Goal: Find specific page/section: Find specific page/section

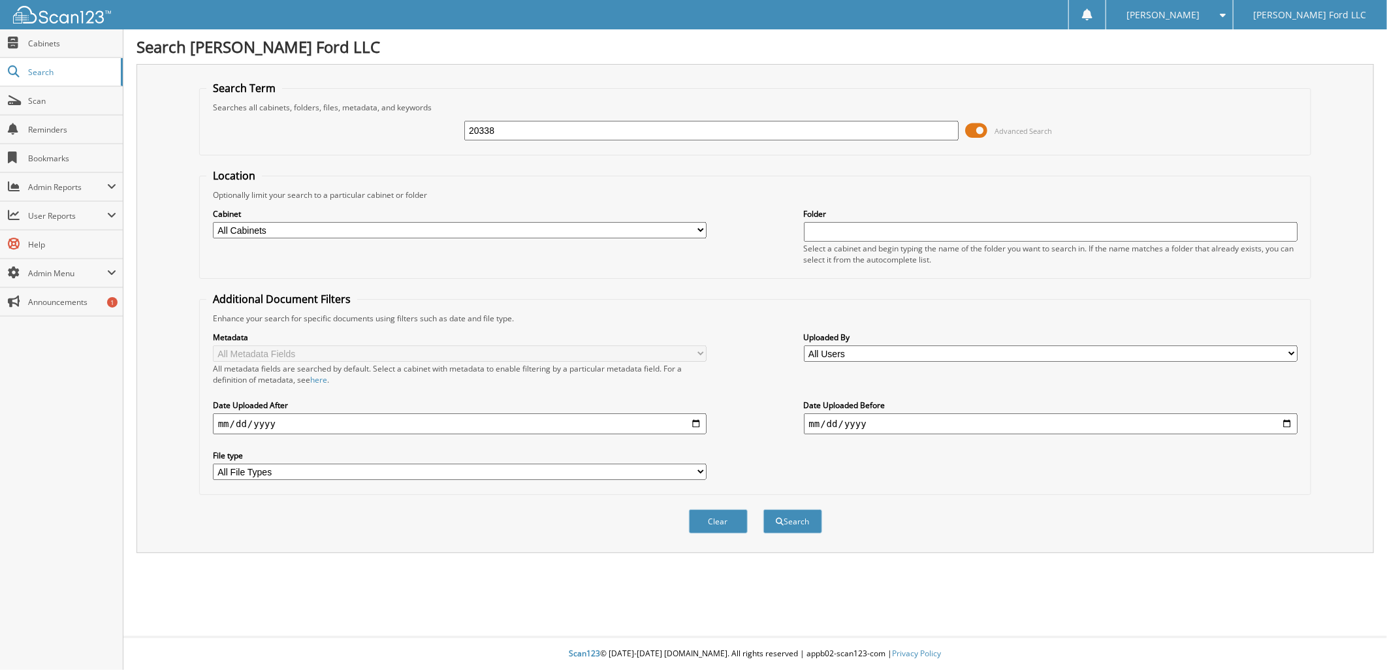
type input "20338"
click at [763, 509] on button "Search" at bounding box center [792, 521] width 59 height 24
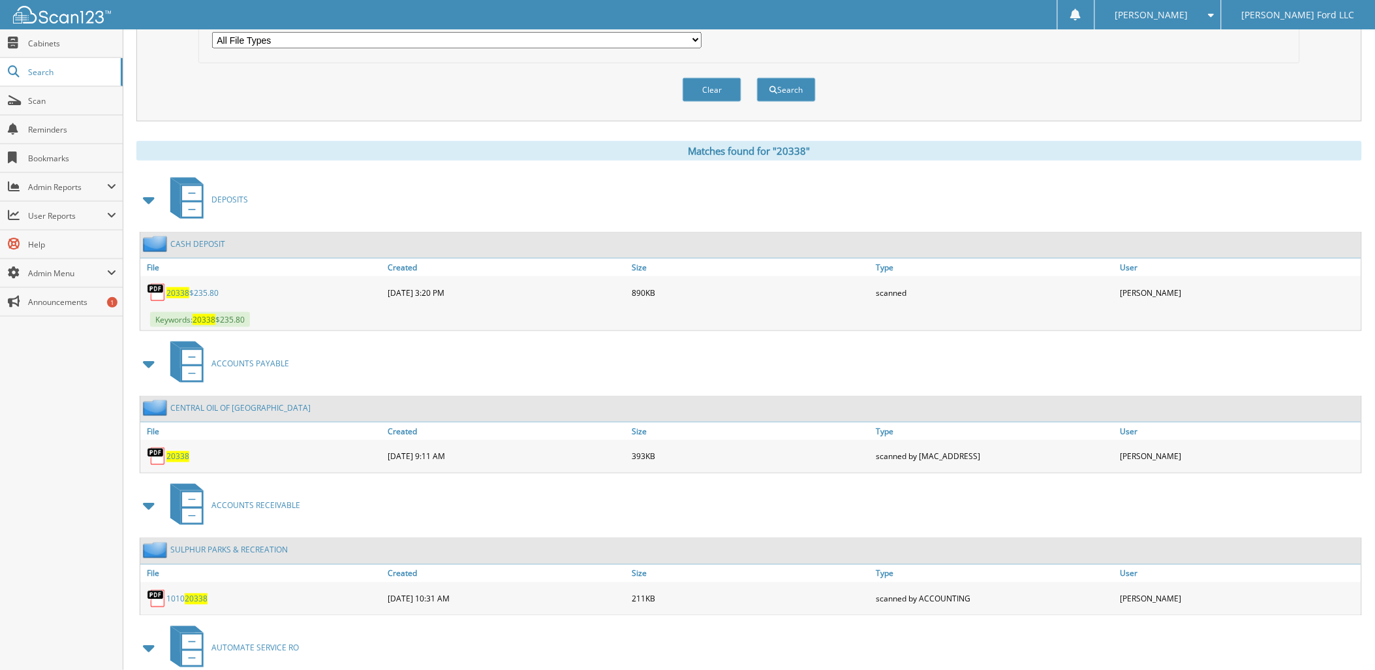
scroll to position [435, 0]
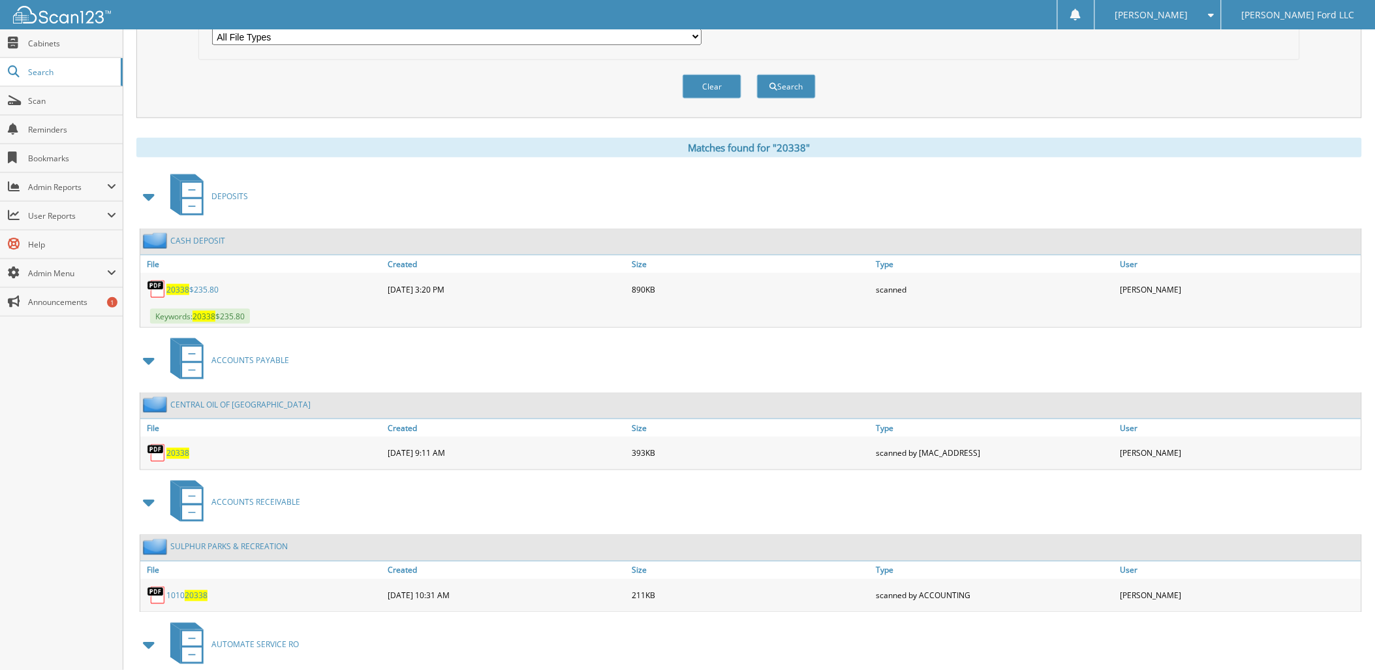
click at [178, 448] on span "20338" at bounding box center [177, 453] width 23 height 11
click at [38, 106] on link "Scan" at bounding box center [61, 101] width 123 height 28
